Goal: Information Seeking & Learning: Learn about a topic

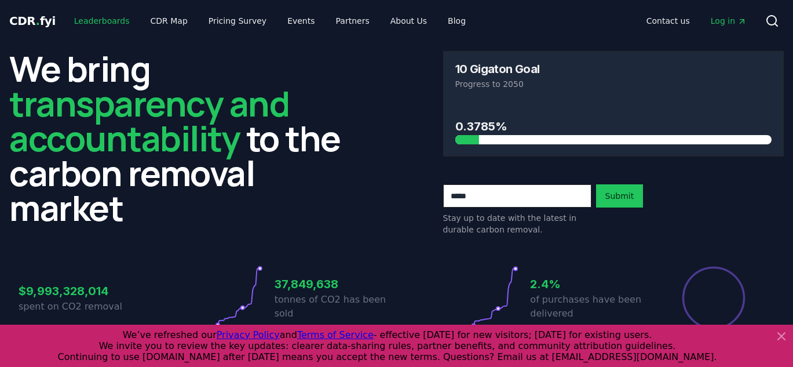
click at [107, 19] on link "Leaderboards" at bounding box center [102, 20] width 74 height 21
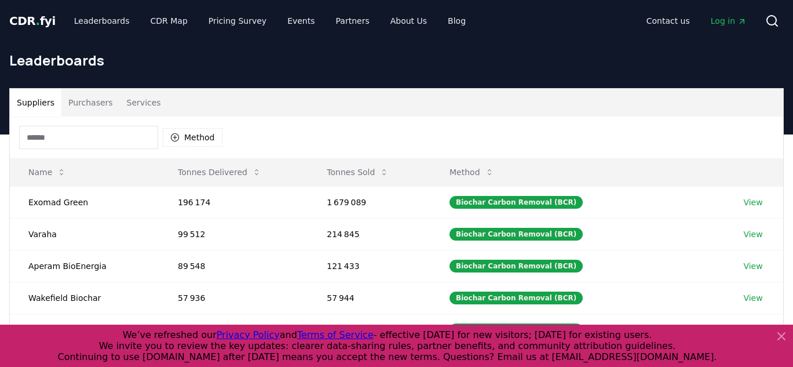
click at [111, 117] on div "Method" at bounding box center [396, 137] width 773 height 42
click at [95, 105] on button "Purchasers" at bounding box center [90, 103] width 58 height 28
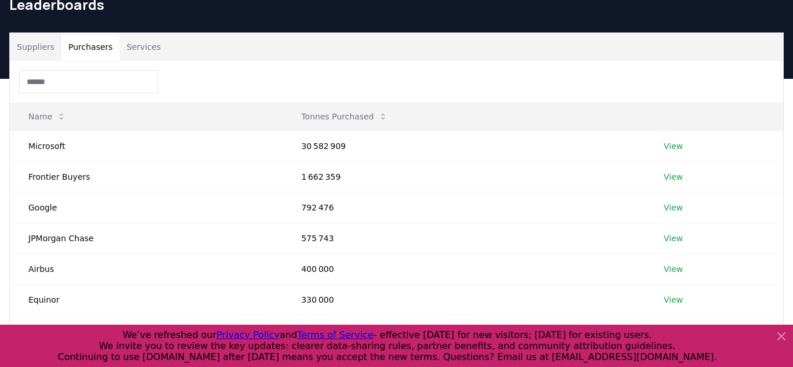
scroll to position [55, 0]
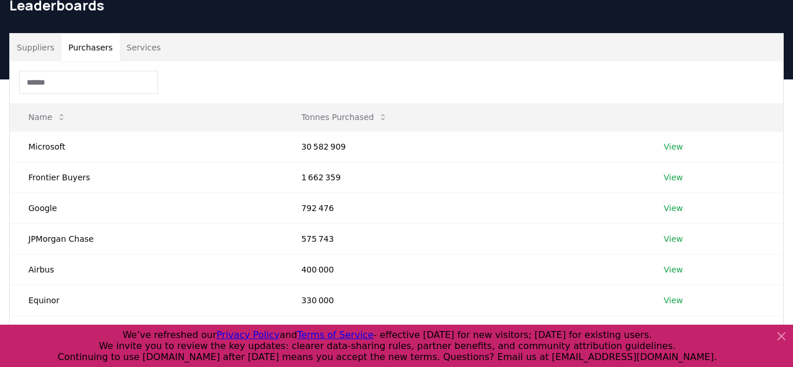
click at [86, 79] on input at bounding box center [88, 82] width 139 height 23
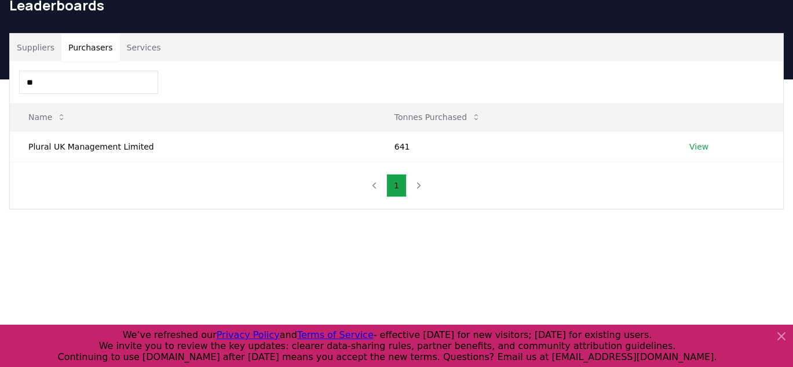
type input "*"
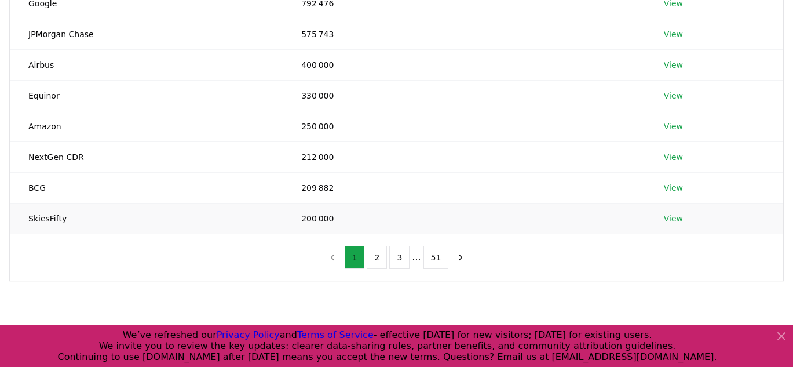
scroll to position [269, 0]
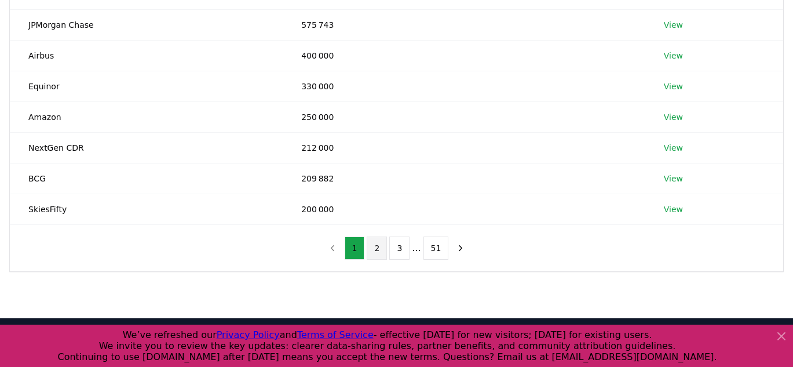
click at [372, 248] on button "2" at bounding box center [377, 247] width 20 height 23
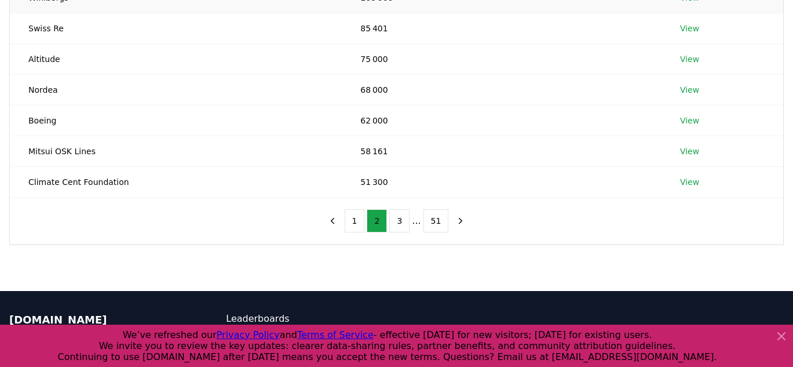
scroll to position [301, 0]
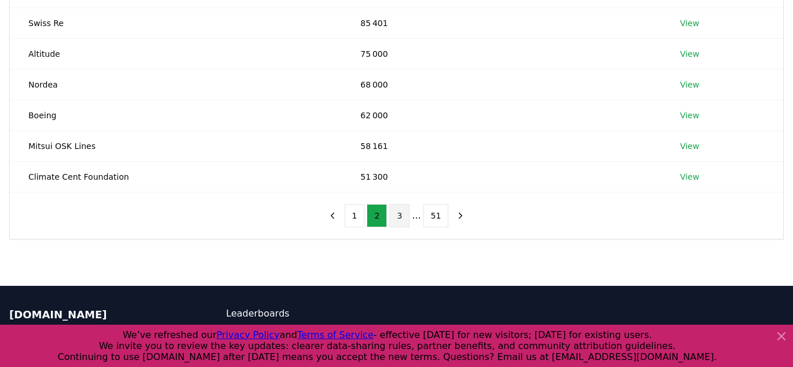
click at [403, 218] on button "3" at bounding box center [399, 215] width 20 height 23
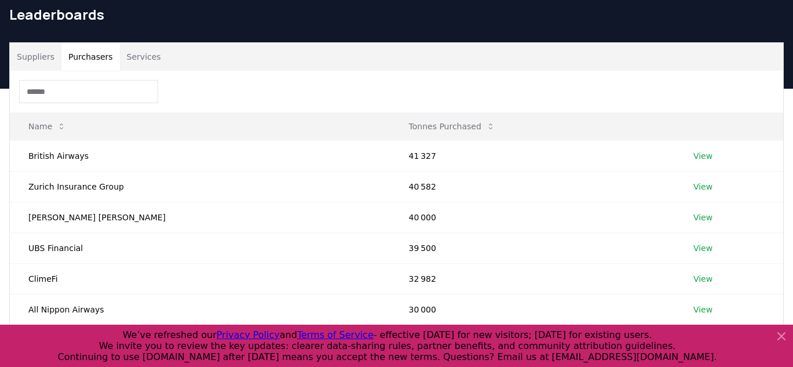
scroll to position [0, 0]
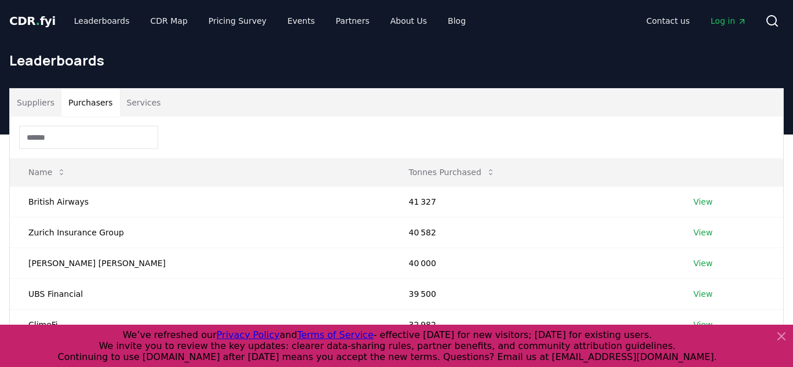
click at [780, 332] on icon at bounding box center [781, 336] width 14 height 14
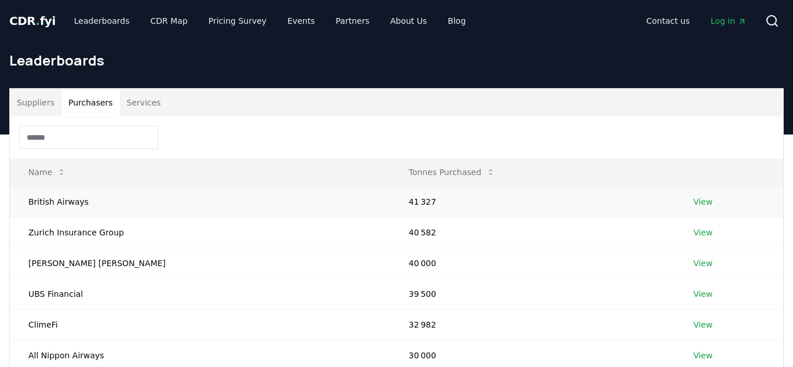
scroll to position [135, 0]
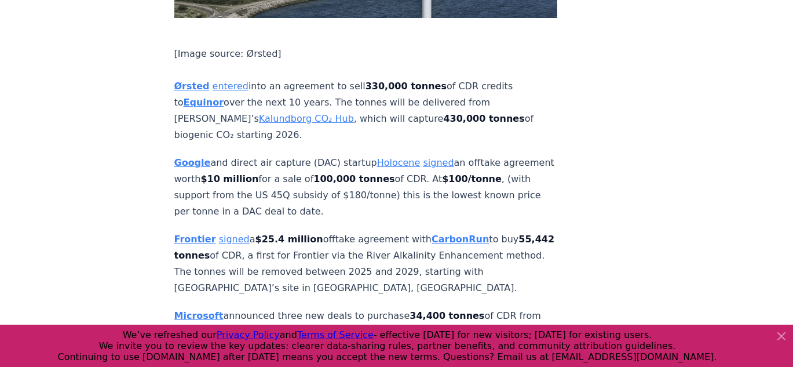
scroll to position [1487, 0]
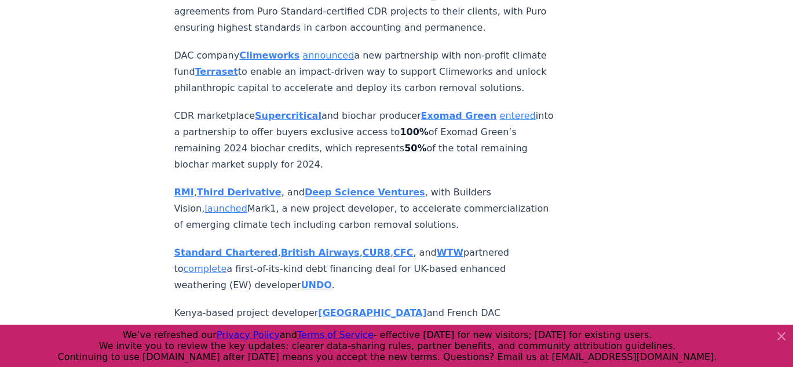
click at [288, 247] on strong "British Airways" at bounding box center [320, 252] width 79 height 11
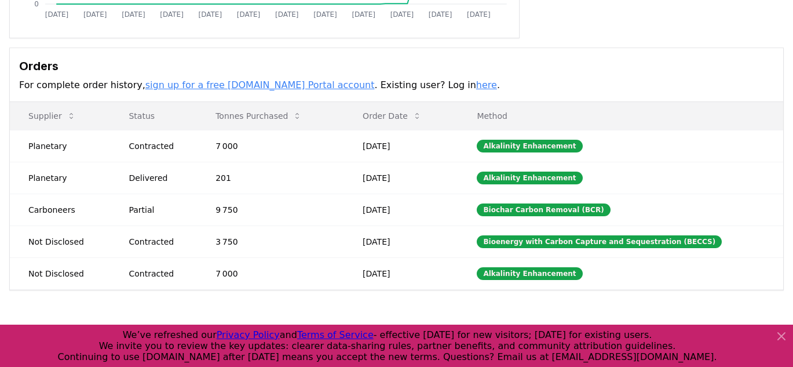
scroll to position [310, 0]
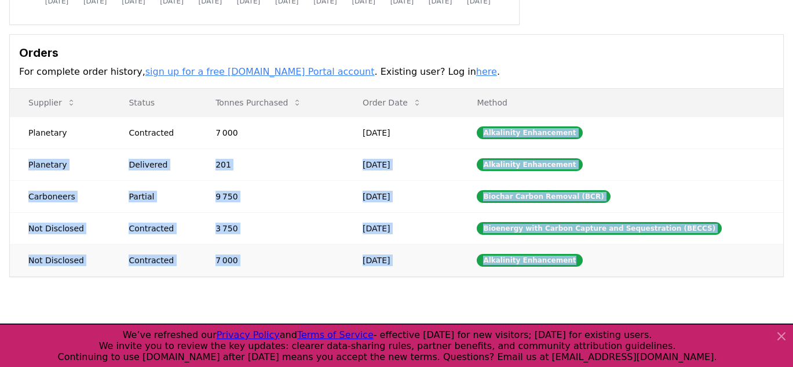
drag, startPoint x: 491, startPoint y: 124, endPoint x: 580, endPoint y: 270, distance: 171.5
click at [580, 270] on tbody "Planetary Contracted 7 000 Sep 20, 2025 Alkalinity Enhancement Planetary Delive…" at bounding box center [396, 195] width 773 height 159
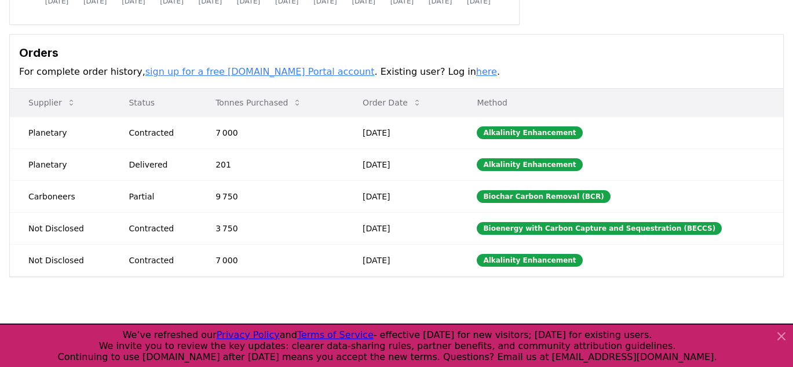
click at [13, 98] on th "Supplier" at bounding box center [60, 103] width 100 height 28
